Goal: Task Accomplishment & Management: Complete application form

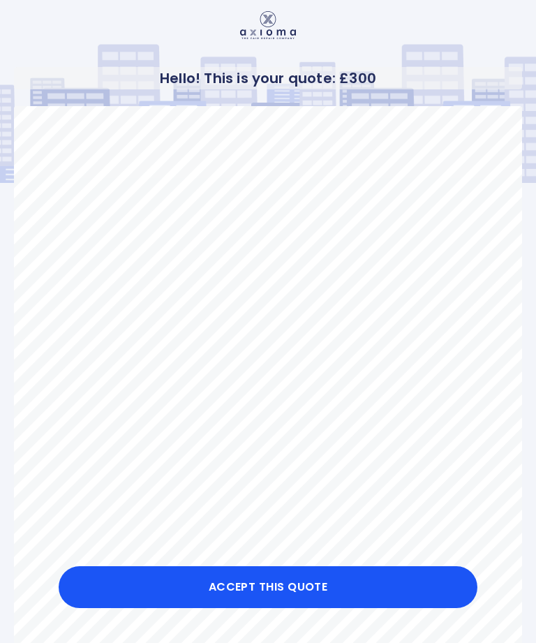
click at [310, 589] on button "Accept this Quote" at bounding box center [268, 587] width 419 height 42
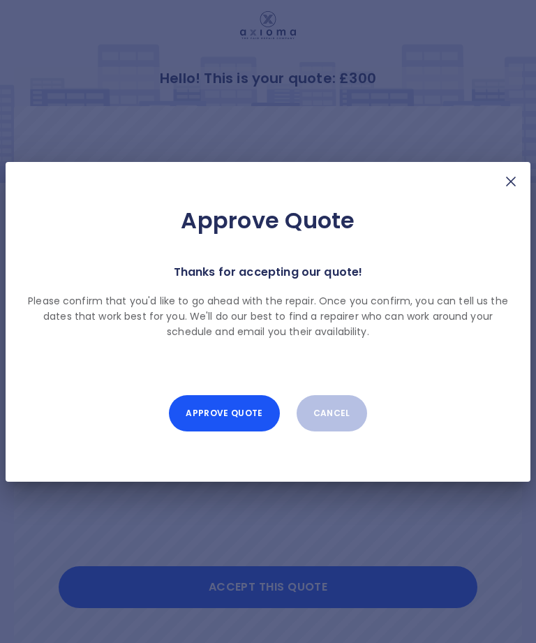
click at [235, 404] on button "Approve Quote" at bounding box center [224, 413] width 110 height 36
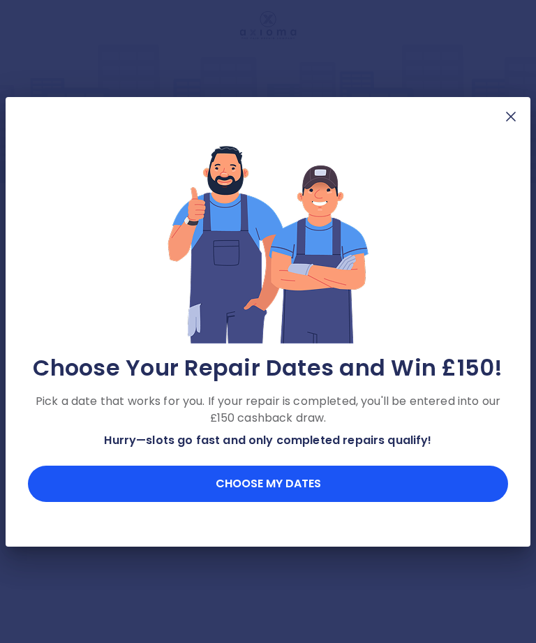
click at [283, 484] on button "Choose my dates" at bounding box center [268, 484] width 480 height 36
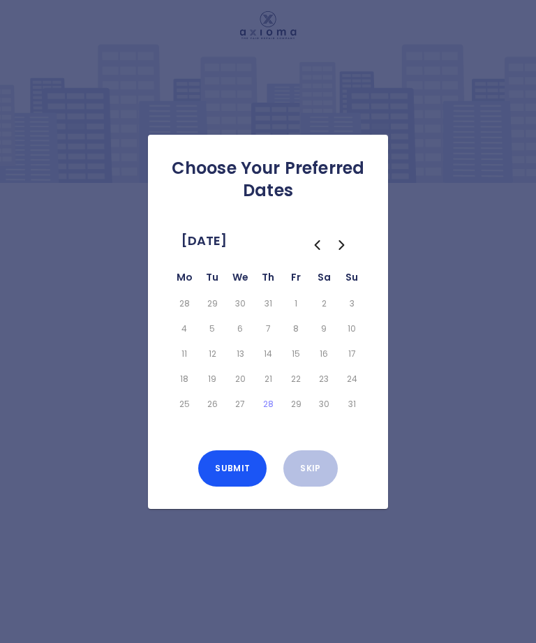
click at [342, 249] on icon "Go to the Next Month" at bounding box center [341, 245] width 4 height 8
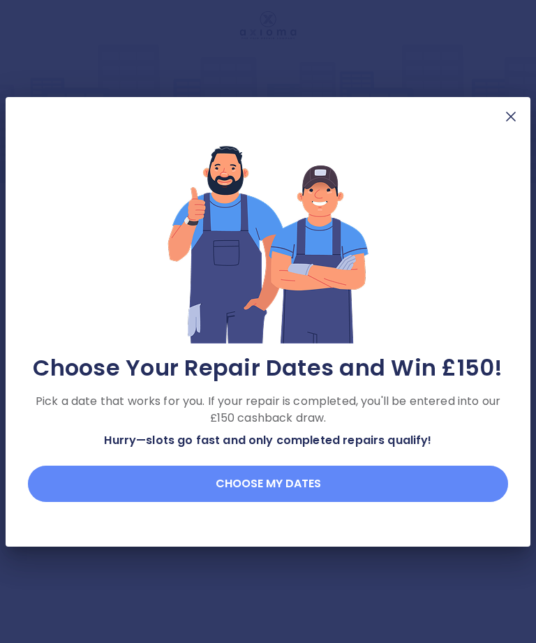
click at [298, 478] on button "Choose my dates" at bounding box center [268, 484] width 480 height 36
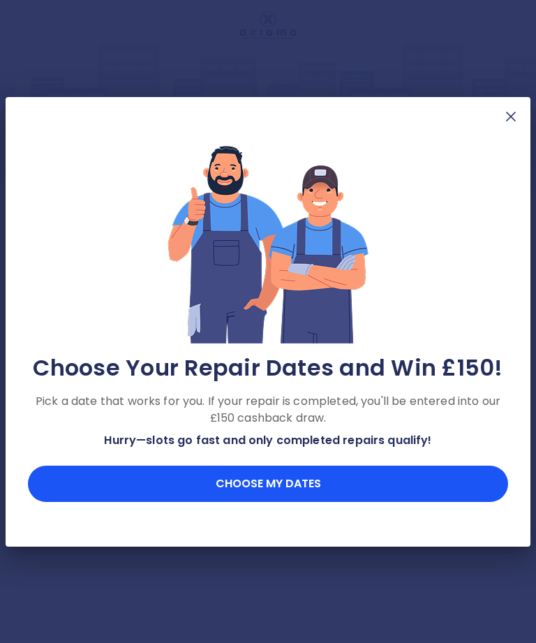
click at [303, 485] on button "Choose my dates" at bounding box center [268, 484] width 480 height 36
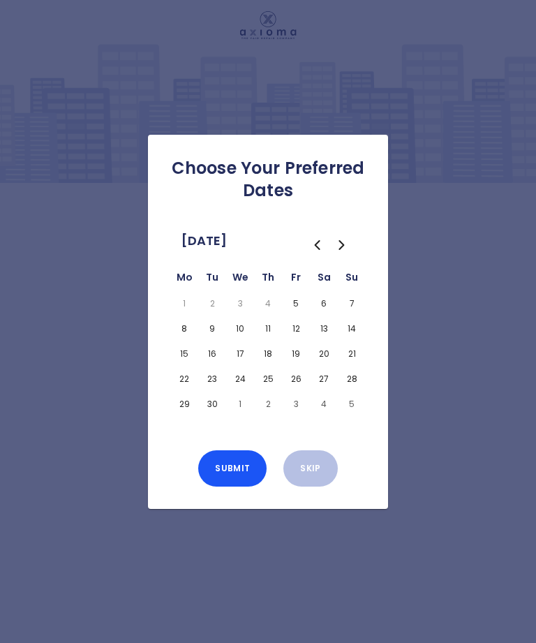
click at [186, 339] on button "8" at bounding box center [184, 329] width 22 height 20
click at [297, 314] on button "5" at bounding box center [296, 304] width 22 height 20
click at [301, 314] on button "5" at bounding box center [296, 304] width 22 height 20
click at [214, 339] on button "9" at bounding box center [212, 329] width 22 height 20
click at [245, 339] on button "10" at bounding box center [240, 329] width 22 height 20
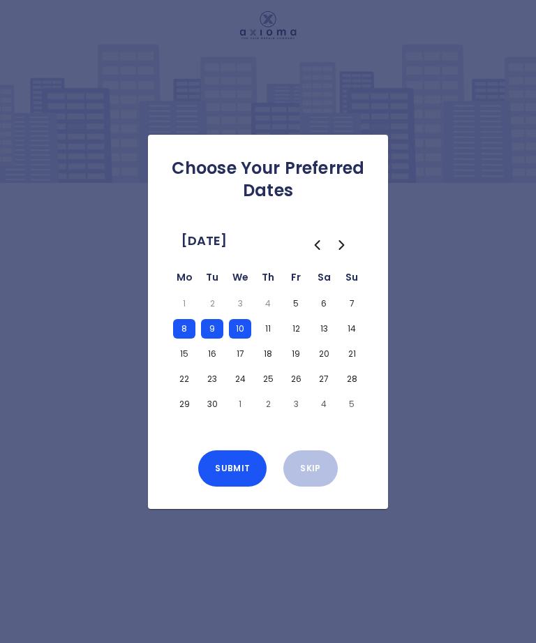
click at [277, 339] on button "11" at bounding box center [268, 329] width 22 height 20
click at [302, 339] on button "12" at bounding box center [296, 329] width 22 height 20
click at [239, 487] on button "Submit" at bounding box center [232, 468] width 68 height 36
